Goal: Task Accomplishment & Management: Manage account settings

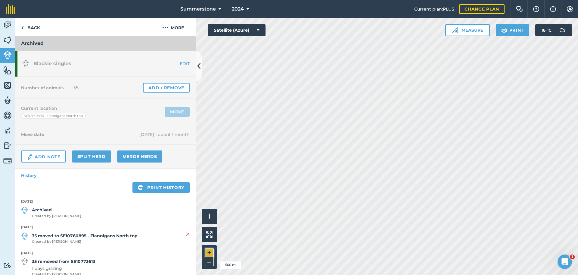
click at [208, 250] on button "+" at bounding box center [209, 252] width 9 height 9
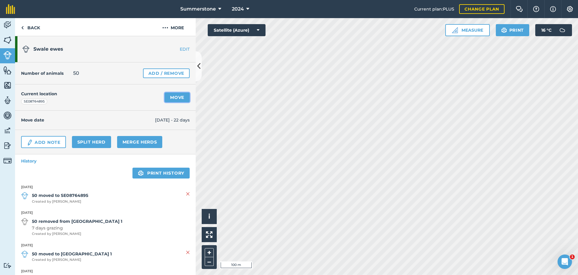
click at [170, 98] on link "Move" at bounding box center [177, 97] width 25 height 10
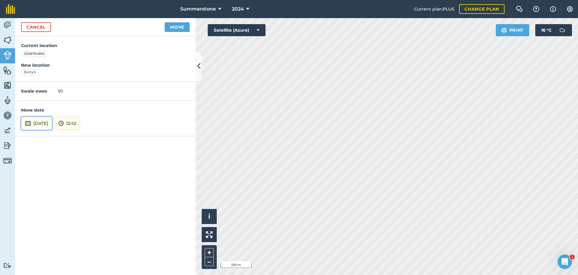
click at [52, 124] on button "[DATE]" at bounding box center [36, 123] width 31 height 13
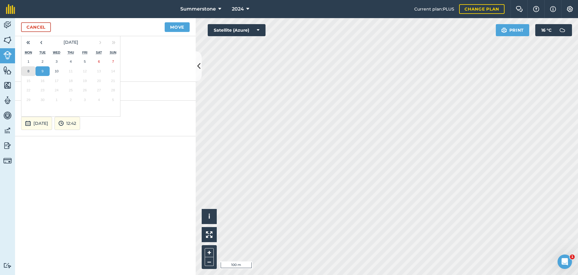
click at [28, 71] on abbr "8" at bounding box center [28, 71] width 2 height 4
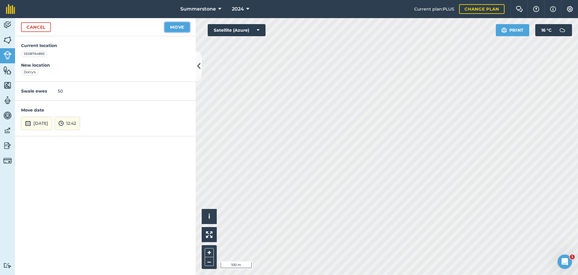
click at [179, 29] on button "Move" at bounding box center [177, 27] width 25 height 10
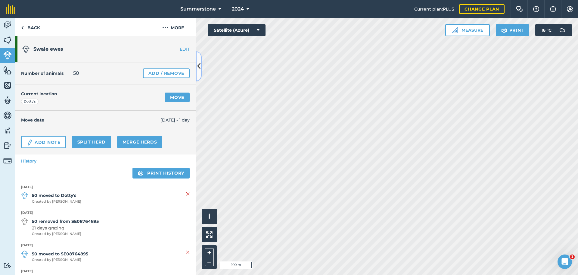
click at [197, 63] on icon at bounding box center [198, 66] width 3 height 11
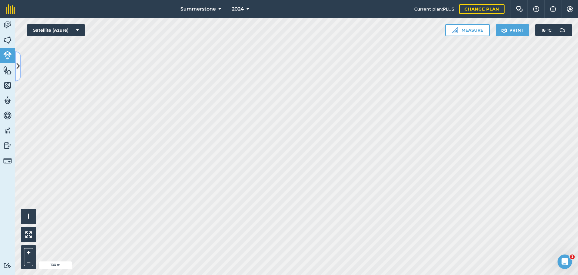
click at [19, 68] on icon at bounding box center [18, 66] width 3 height 11
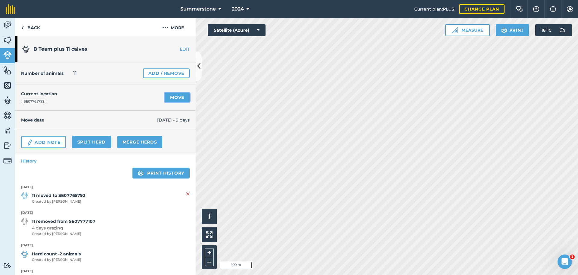
click at [176, 98] on link "Move" at bounding box center [177, 97] width 25 height 10
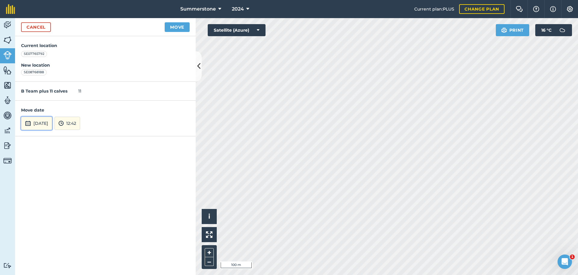
click at [52, 123] on button "[DATE]" at bounding box center [36, 123] width 31 height 13
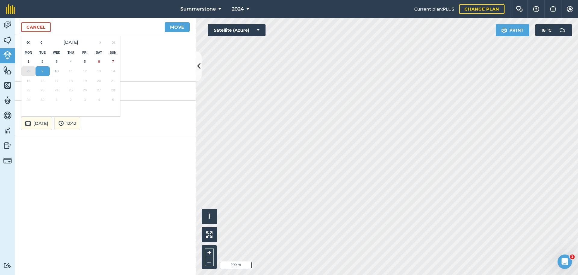
click at [26, 72] on button "8" at bounding box center [28, 71] width 14 height 10
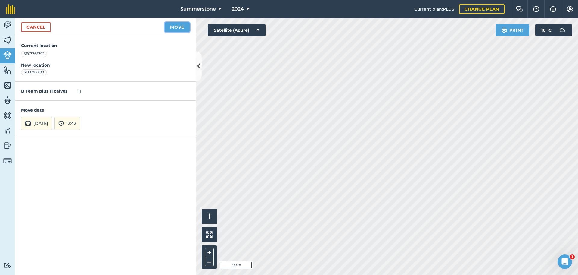
click at [173, 29] on button "Move" at bounding box center [177, 27] width 25 height 10
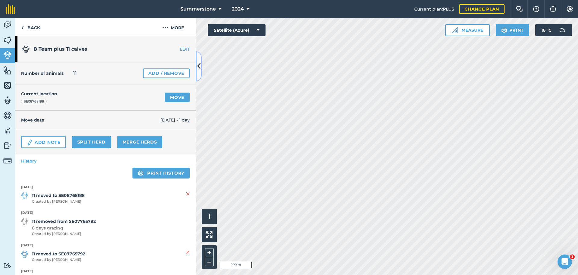
click at [198, 65] on icon at bounding box center [198, 66] width 3 height 11
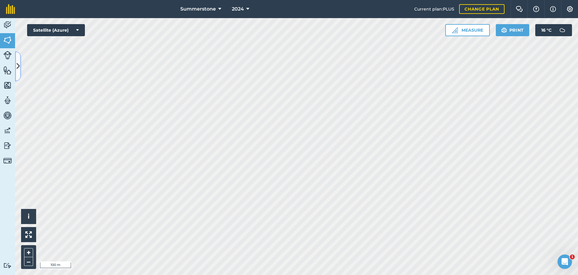
click at [19, 63] on icon at bounding box center [18, 66] width 3 height 11
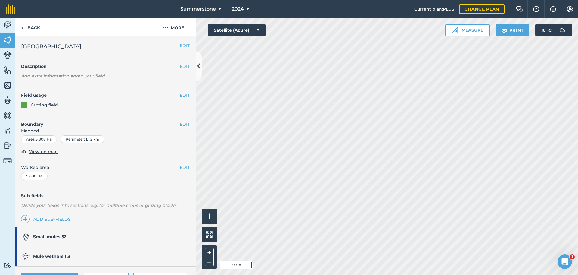
click at [64, 255] on strong "Mule wethers 113" at bounding box center [51, 255] width 37 height 5
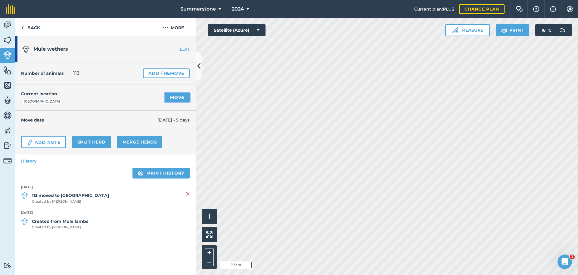
click at [174, 99] on link "Move" at bounding box center [177, 97] width 25 height 10
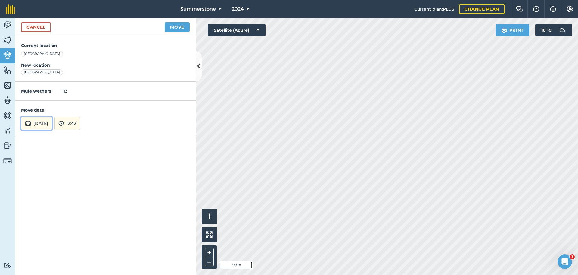
click at [38, 122] on button "[DATE]" at bounding box center [36, 123] width 31 height 13
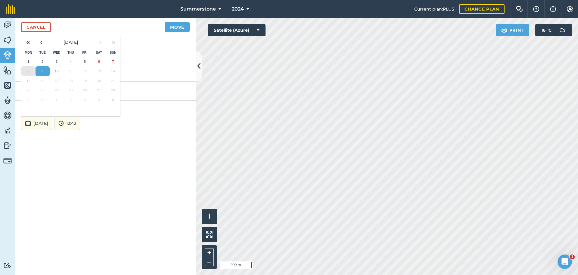
click at [30, 70] on button "8" at bounding box center [28, 71] width 14 height 10
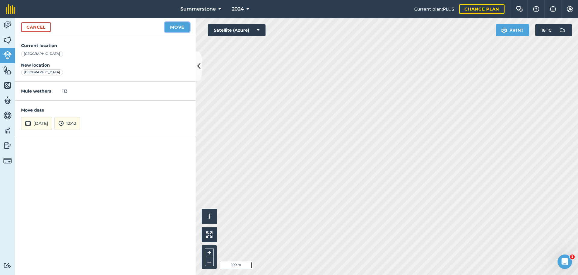
click at [177, 28] on button "Move" at bounding box center [177, 27] width 25 height 10
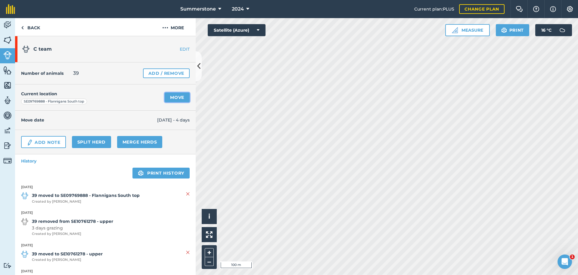
click at [171, 98] on link "Move" at bounding box center [177, 97] width 25 height 10
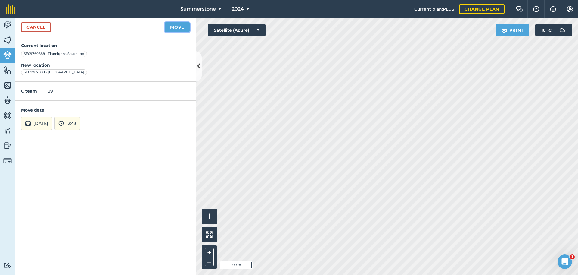
click at [180, 28] on button "Move" at bounding box center [177, 27] width 25 height 10
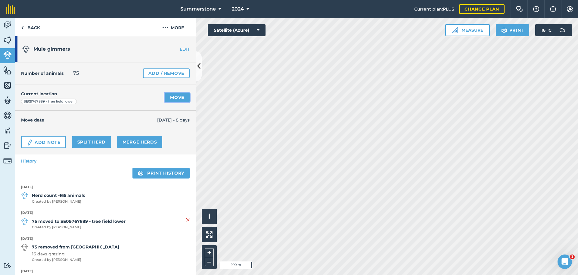
click at [173, 97] on link "Move" at bounding box center [177, 97] width 25 height 10
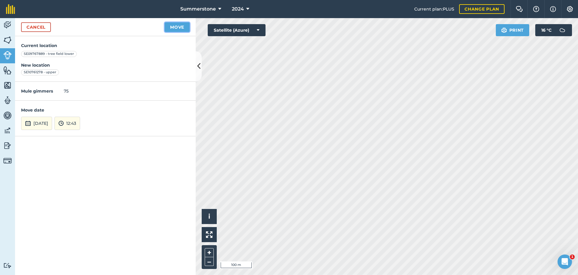
click at [179, 25] on button "Move" at bounding box center [177, 27] width 25 height 10
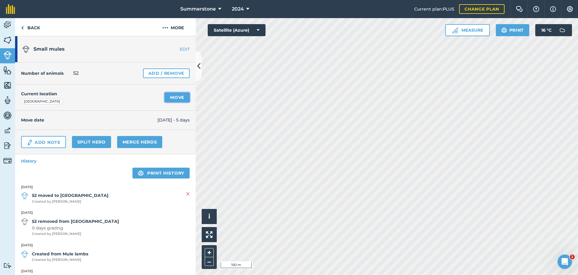
click at [175, 97] on link "Move" at bounding box center [177, 97] width 25 height 10
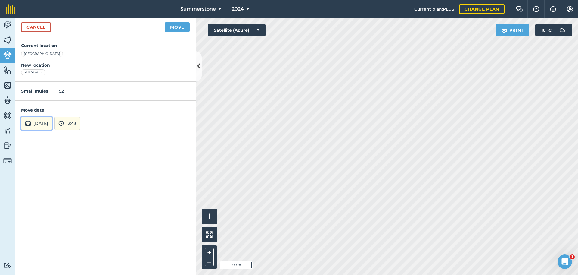
click at [49, 120] on button "[DATE]" at bounding box center [36, 123] width 31 height 13
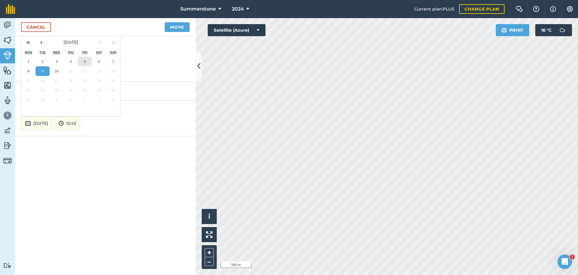
click at [82, 61] on button "5" at bounding box center [85, 62] width 14 height 10
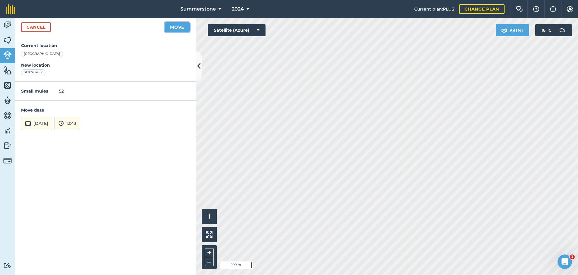
click at [174, 28] on button "Move" at bounding box center [177, 27] width 25 height 10
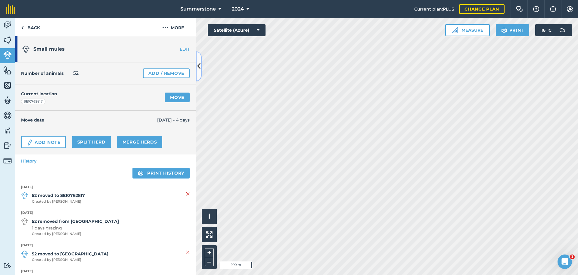
click at [199, 62] on icon at bounding box center [198, 66] width 3 height 11
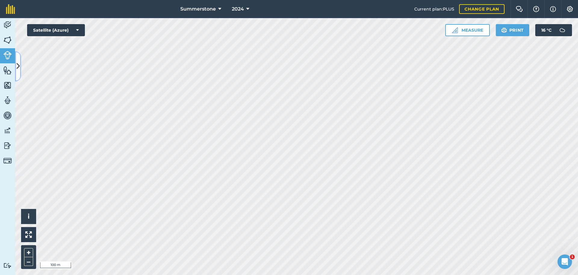
click at [17, 71] on icon at bounding box center [18, 66] width 3 height 11
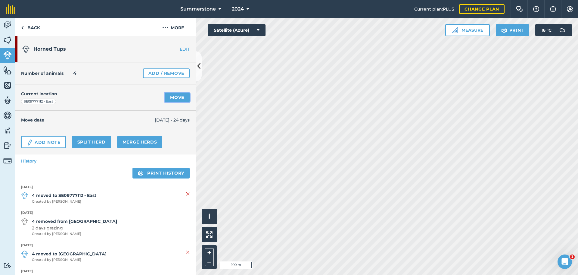
click at [169, 97] on link "Move" at bounding box center [177, 97] width 25 height 10
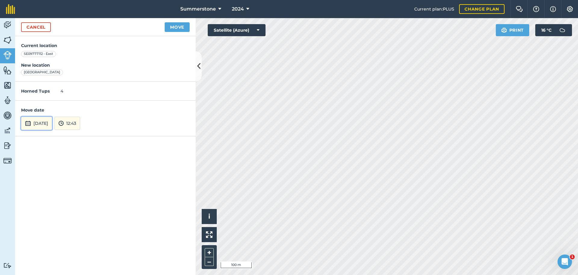
click at [50, 123] on button "[DATE]" at bounding box center [36, 123] width 31 height 13
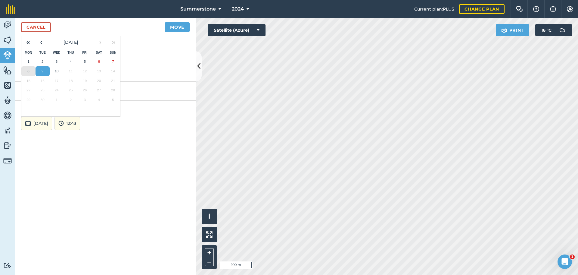
click at [29, 70] on abbr "8" at bounding box center [28, 71] width 2 height 4
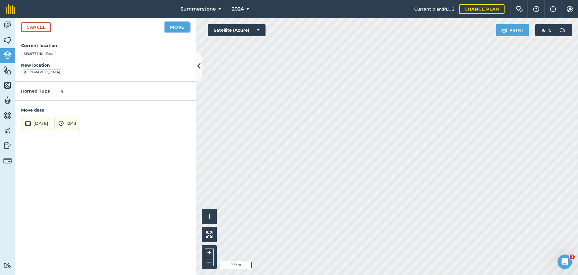
click at [180, 27] on button "Move" at bounding box center [177, 27] width 25 height 10
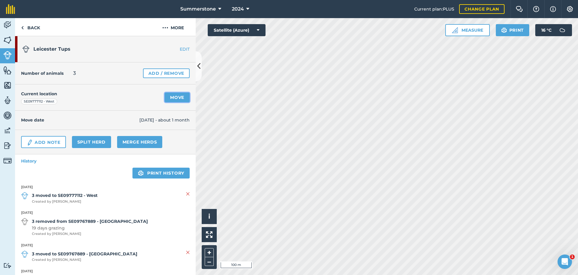
click at [169, 96] on link "Move" at bounding box center [177, 97] width 25 height 10
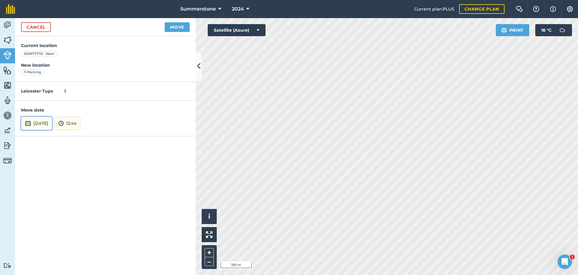
click at [47, 126] on button "[DATE]" at bounding box center [36, 123] width 31 height 13
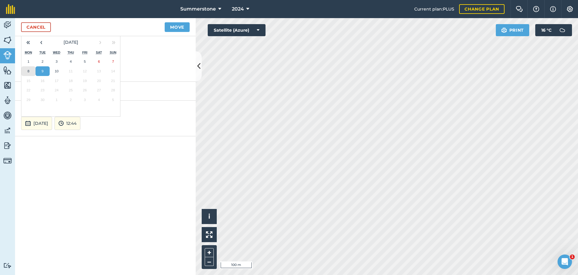
click at [29, 69] on abbr "8" at bounding box center [28, 71] width 2 height 4
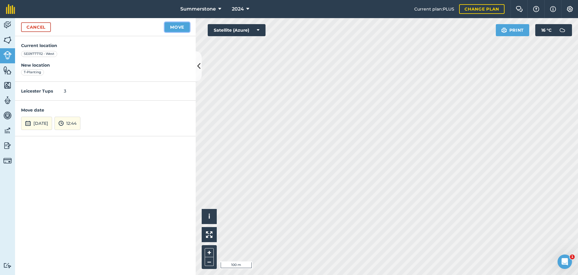
click at [177, 27] on button "Move" at bounding box center [177, 27] width 25 height 10
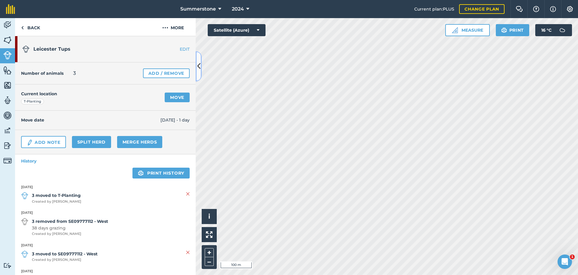
click at [198, 61] on icon at bounding box center [198, 66] width 3 height 11
